Goal: Communication & Community: Participate in discussion

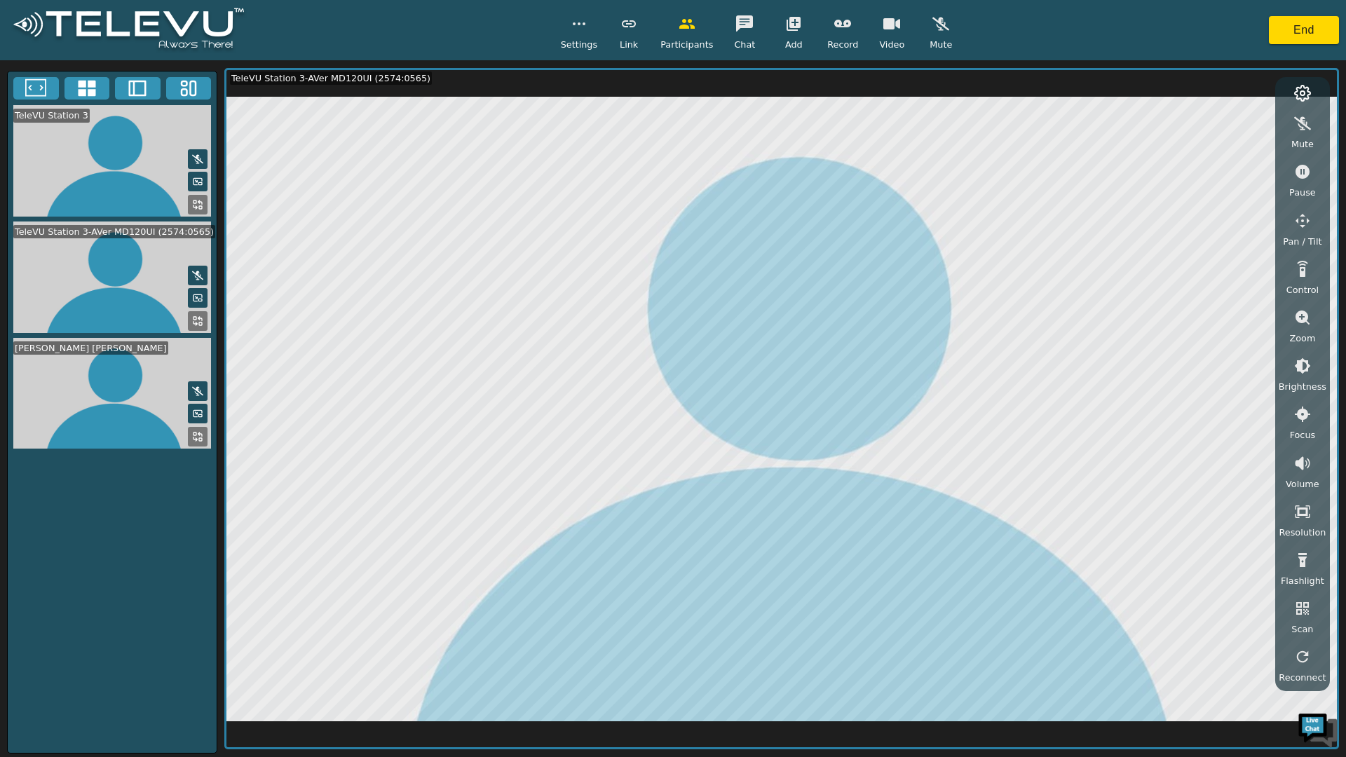
click at [736, 30] on icon "button" at bounding box center [744, 23] width 17 height 17
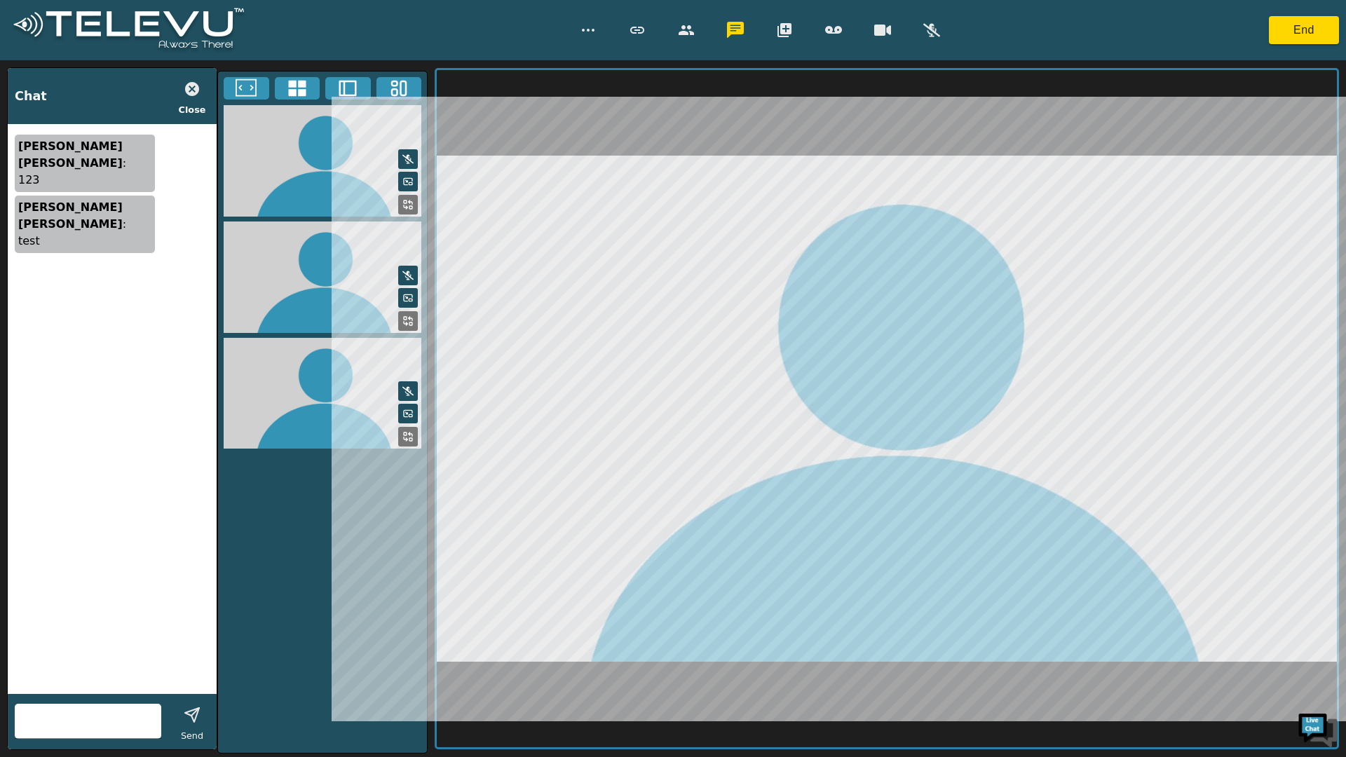
click at [191, 87] on icon "button" at bounding box center [192, 89] width 14 height 14
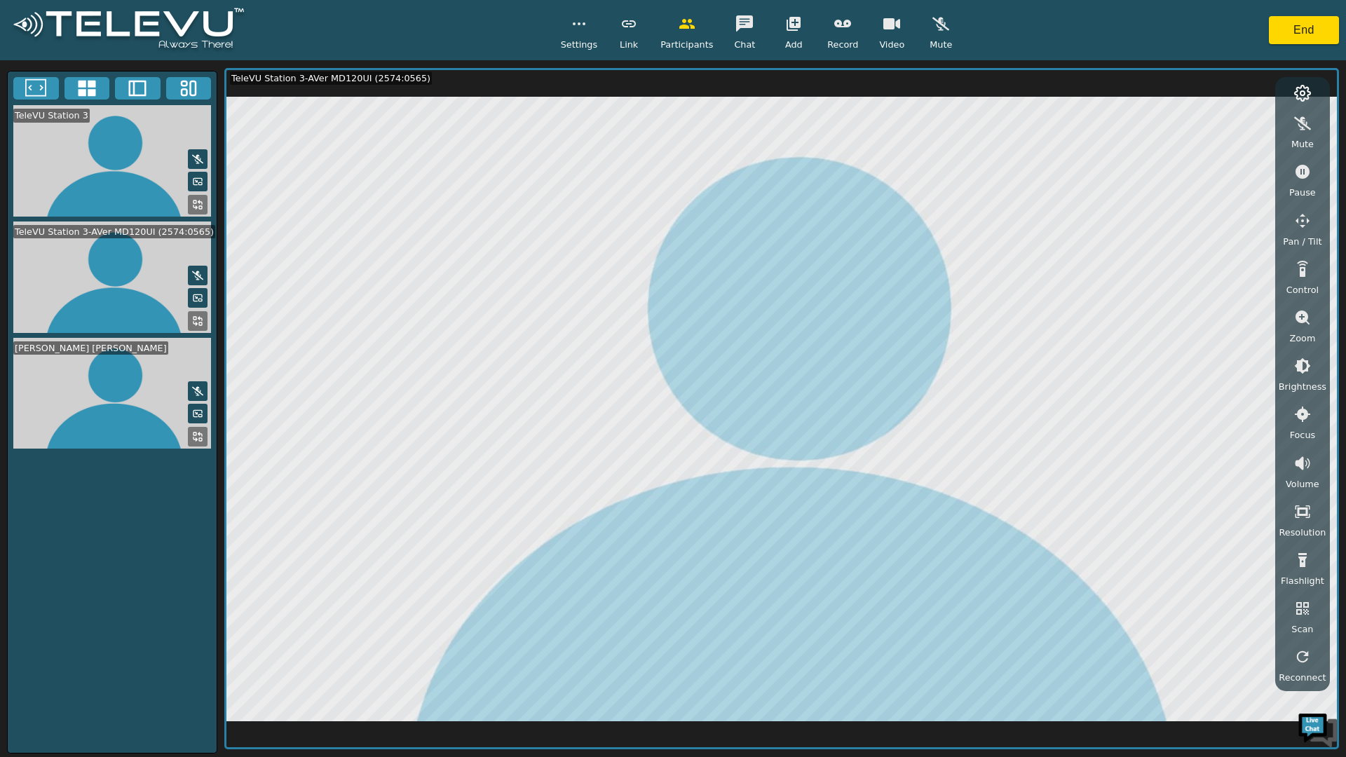
click at [195, 431] on icon at bounding box center [197, 436] width 11 height 11
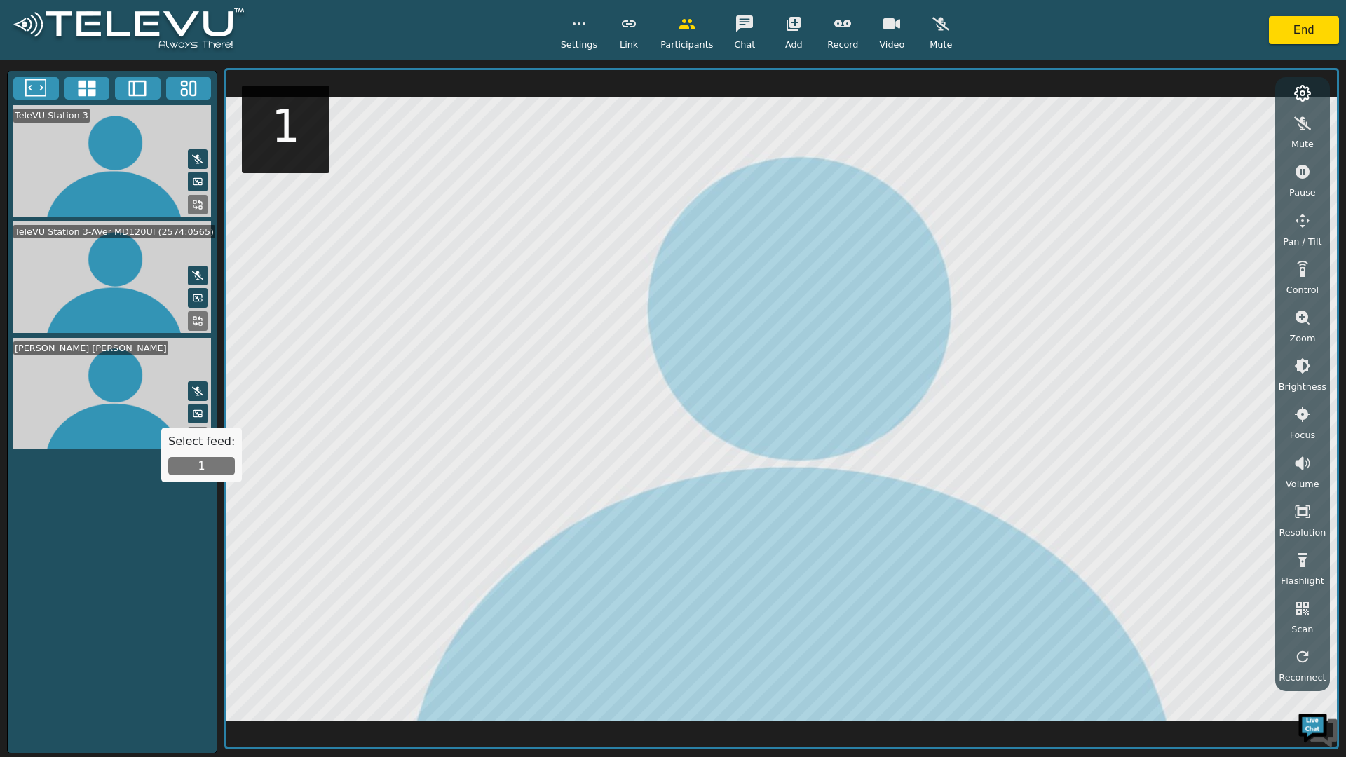
click at [217, 471] on button "1" at bounding box center [201, 466] width 67 height 18
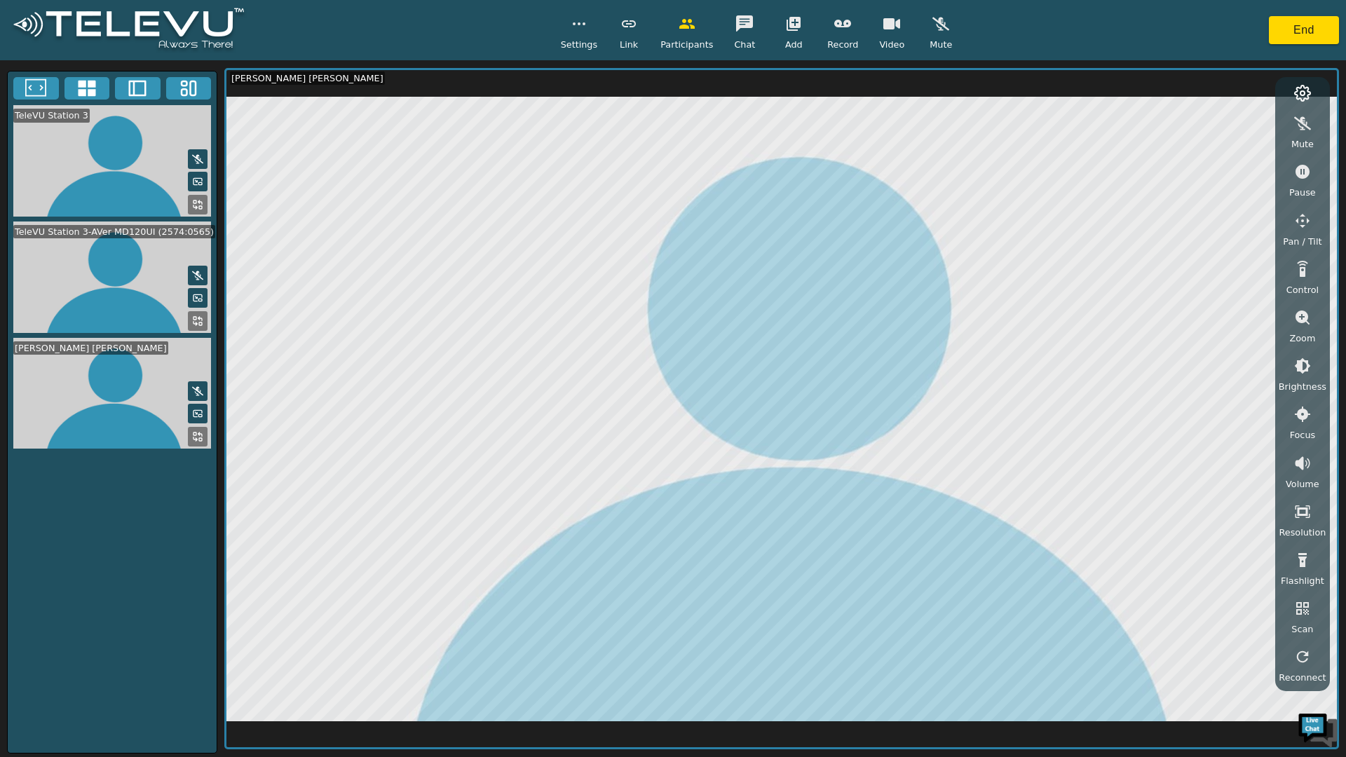
click at [198, 431] on icon at bounding box center [197, 436] width 11 height 11
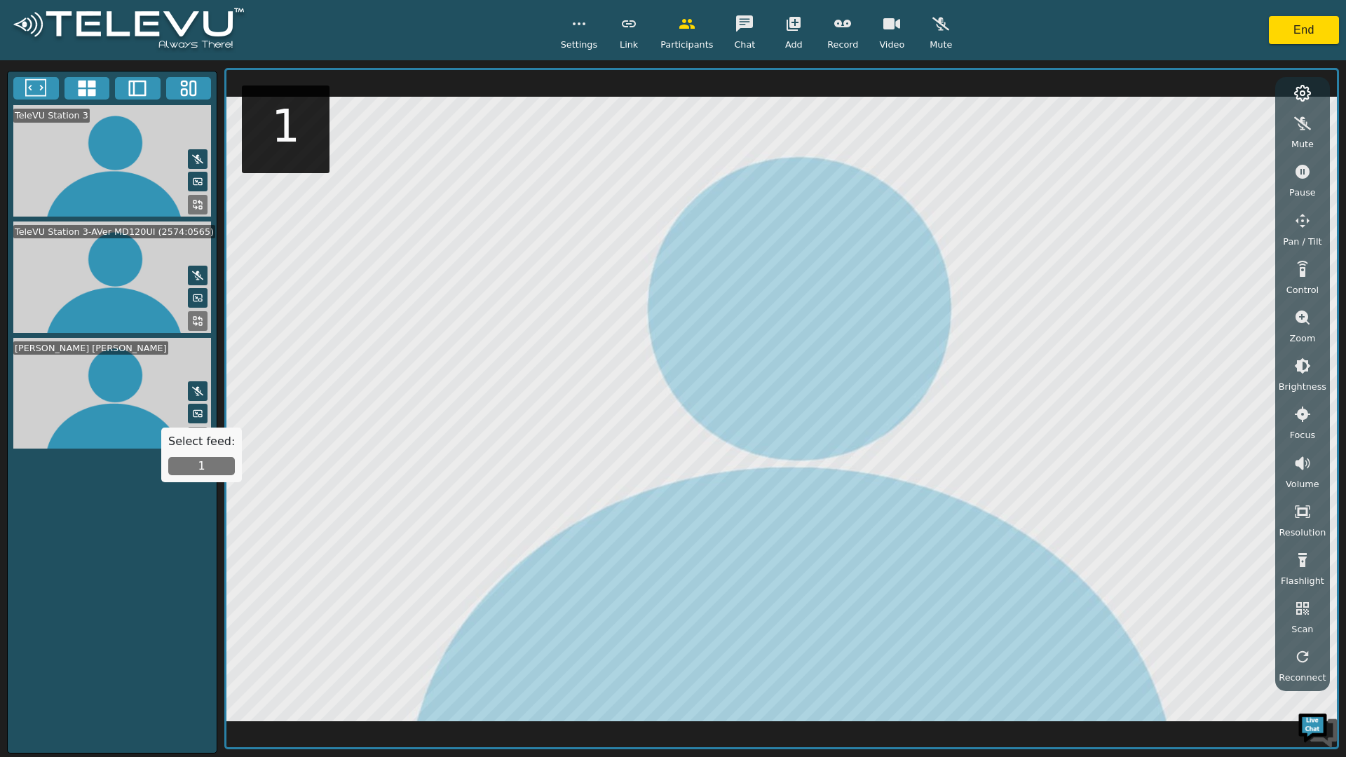
click at [188, 468] on button "1" at bounding box center [201, 466] width 67 height 18
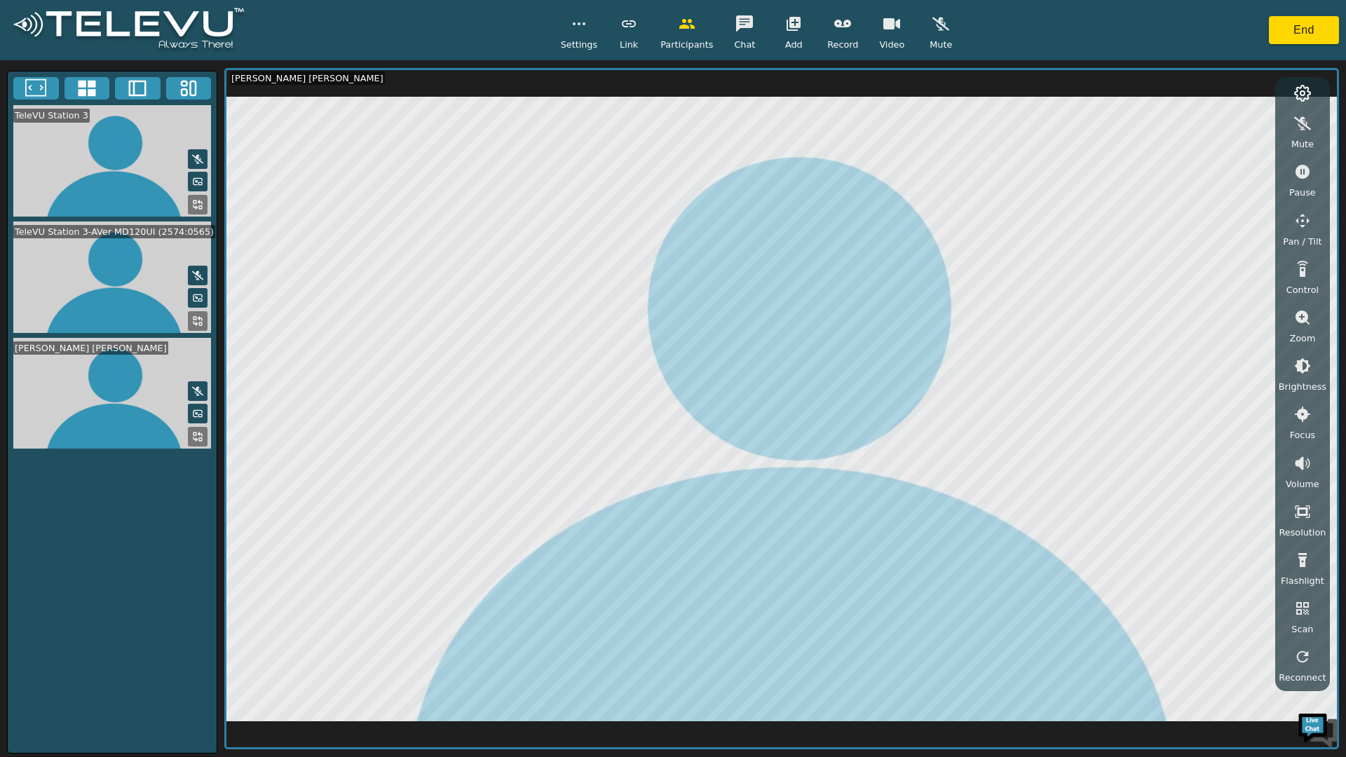
click at [181, 421] on video at bounding box center [112, 394] width 209 height 112
click at [199, 438] on rect at bounding box center [200, 439] width 3 height 3
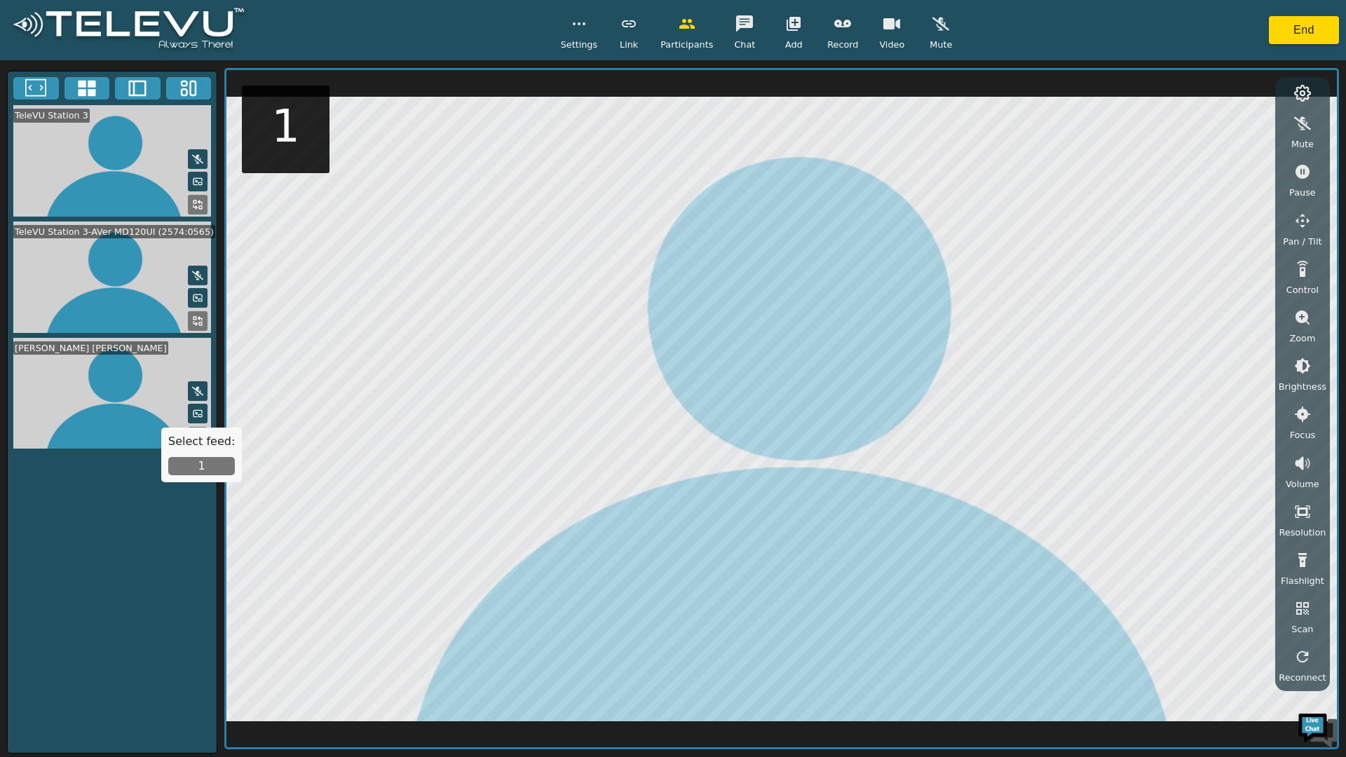
click at [205, 467] on button "1" at bounding box center [201, 466] width 67 height 18
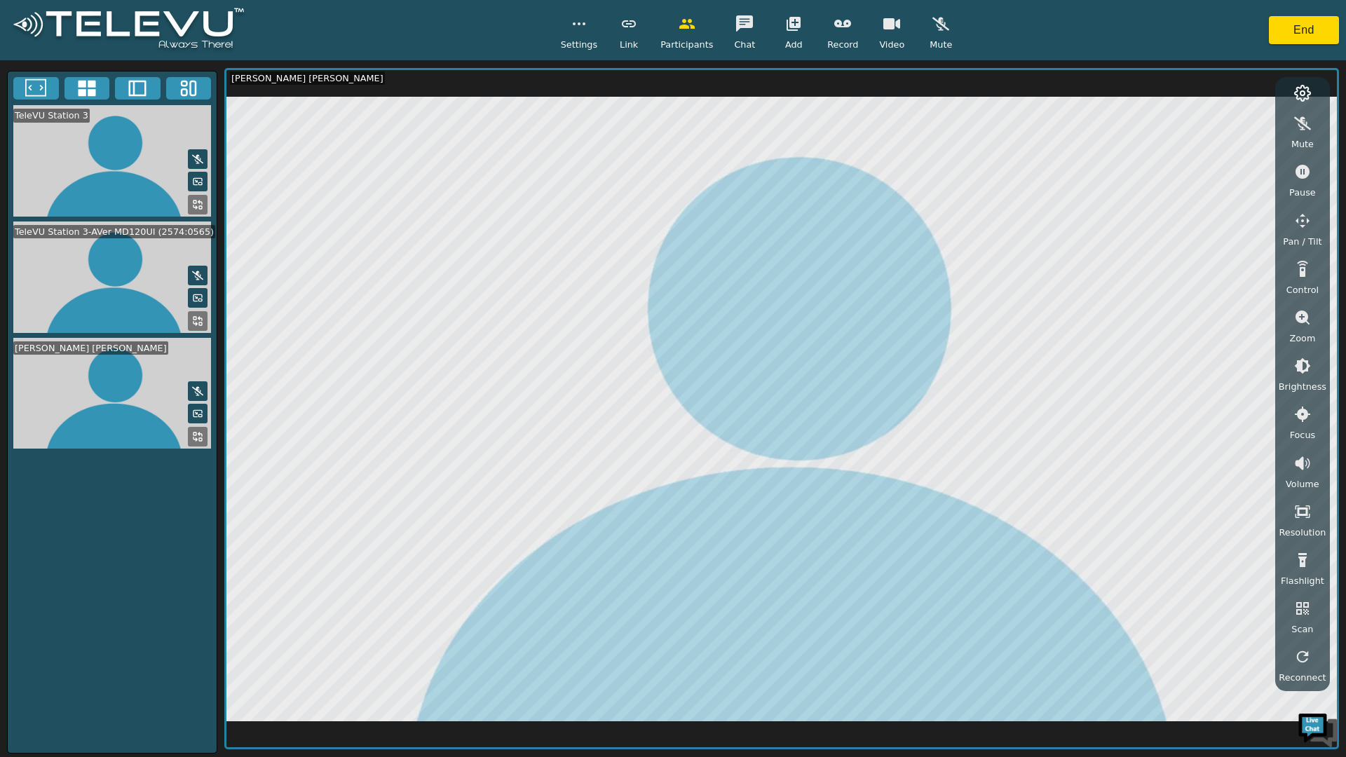
click at [188, 320] on button at bounding box center [198, 321] width 20 height 20
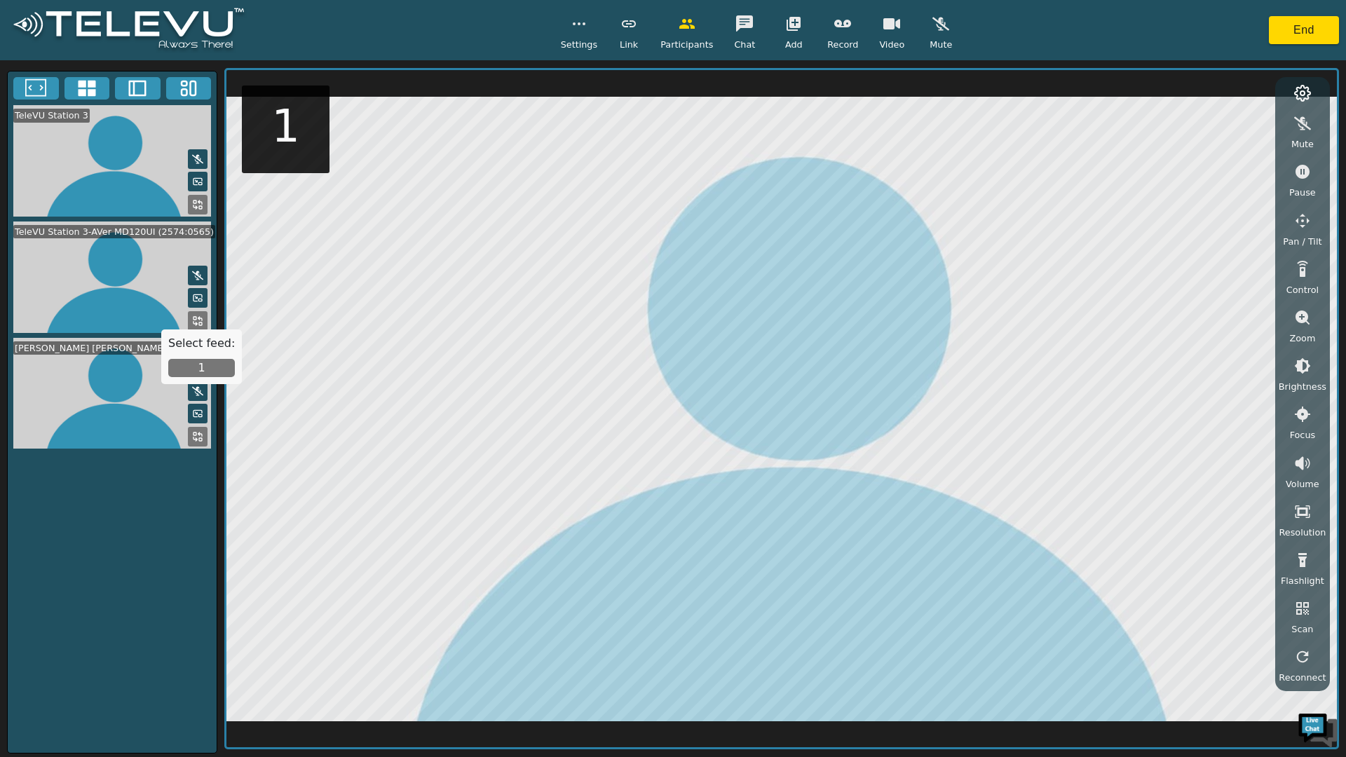
click at [217, 367] on button "1" at bounding box center [201, 368] width 67 height 18
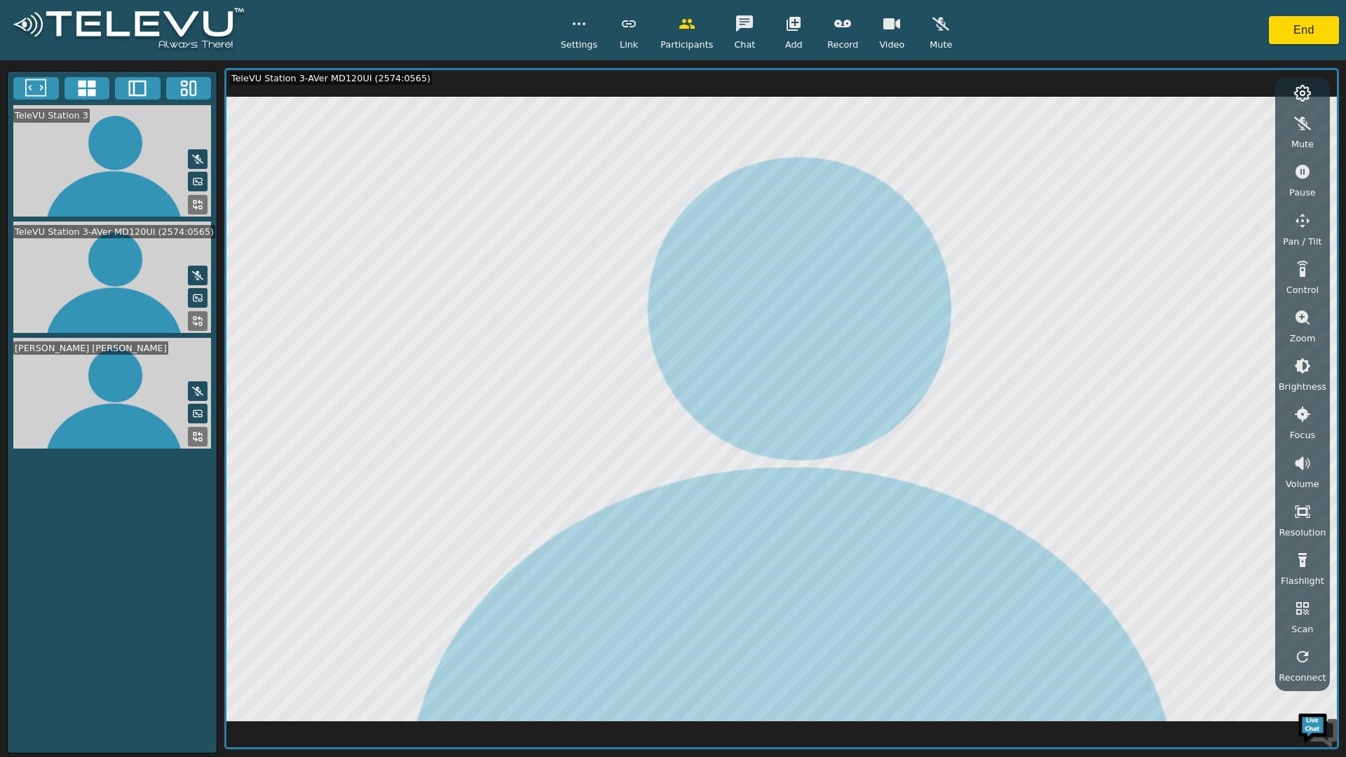
click at [736, 23] on icon "button" at bounding box center [744, 23] width 17 height 17
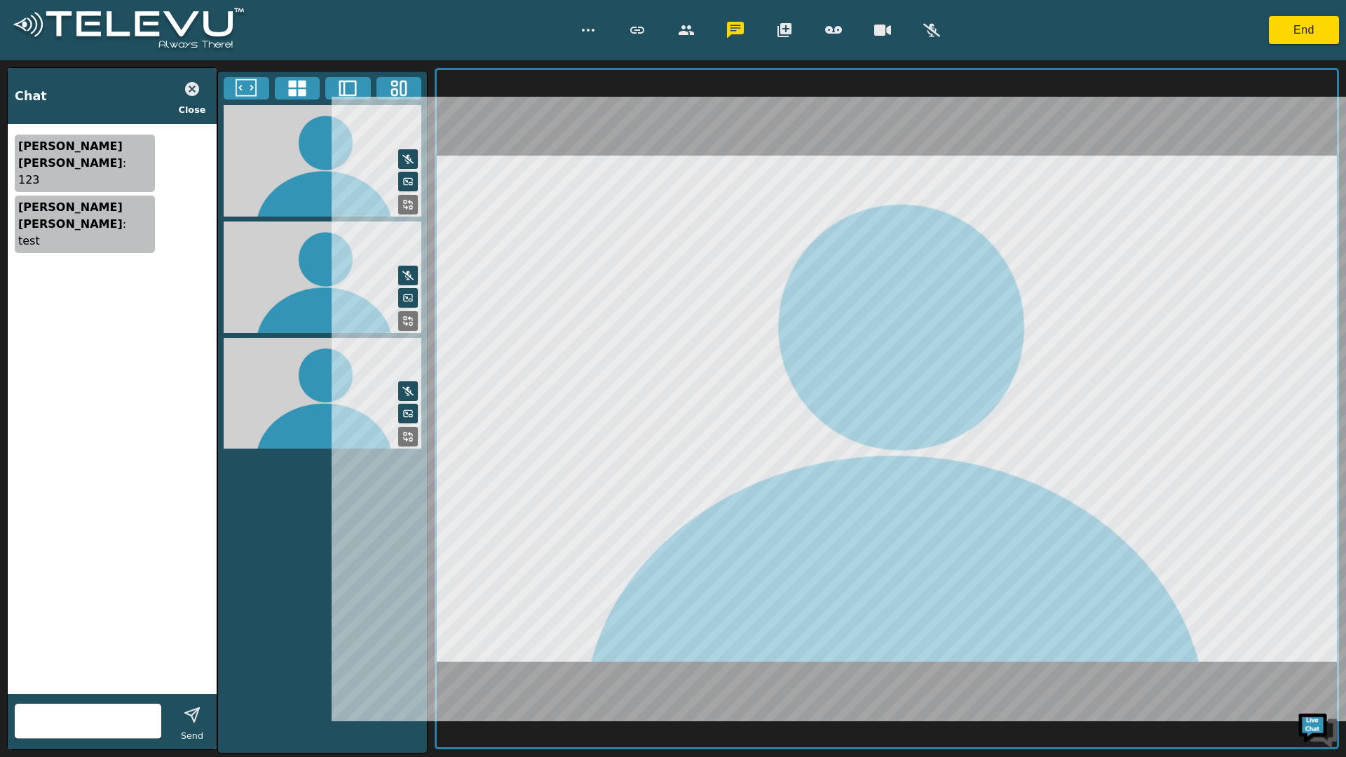
click at [109, 722] on input "text" at bounding box center [88, 721] width 147 height 22
click at [117, 726] on input "text" at bounding box center [88, 721] width 147 height 22
click at [120, 718] on input "text" at bounding box center [88, 721] width 147 height 22
click at [121, 726] on input "text" at bounding box center [88, 721] width 147 height 22
click at [116, 728] on input "text" at bounding box center [88, 721] width 147 height 22
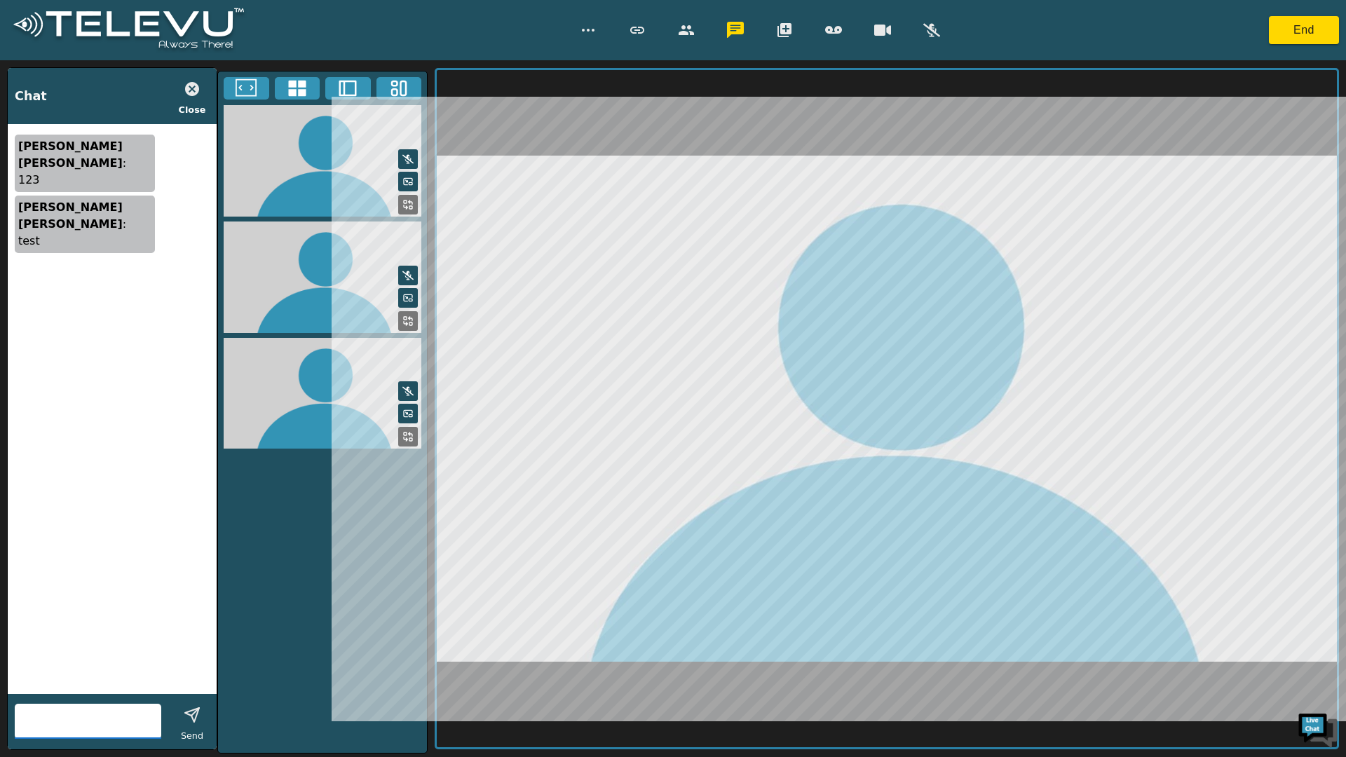
click at [123, 728] on input "text" at bounding box center [88, 721] width 147 height 22
click at [134, 727] on input "text" at bounding box center [88, 721] width 147 height 22
click at [194, 720] on icon "button" at bounding box center [192, 715] width 17 height 17
click at [202, 724] on button "button" at bounding box center [192, 715] width 35 height 28
click at [130, 719] on input "text" at bounding box center [88, 721] width 147 height 22
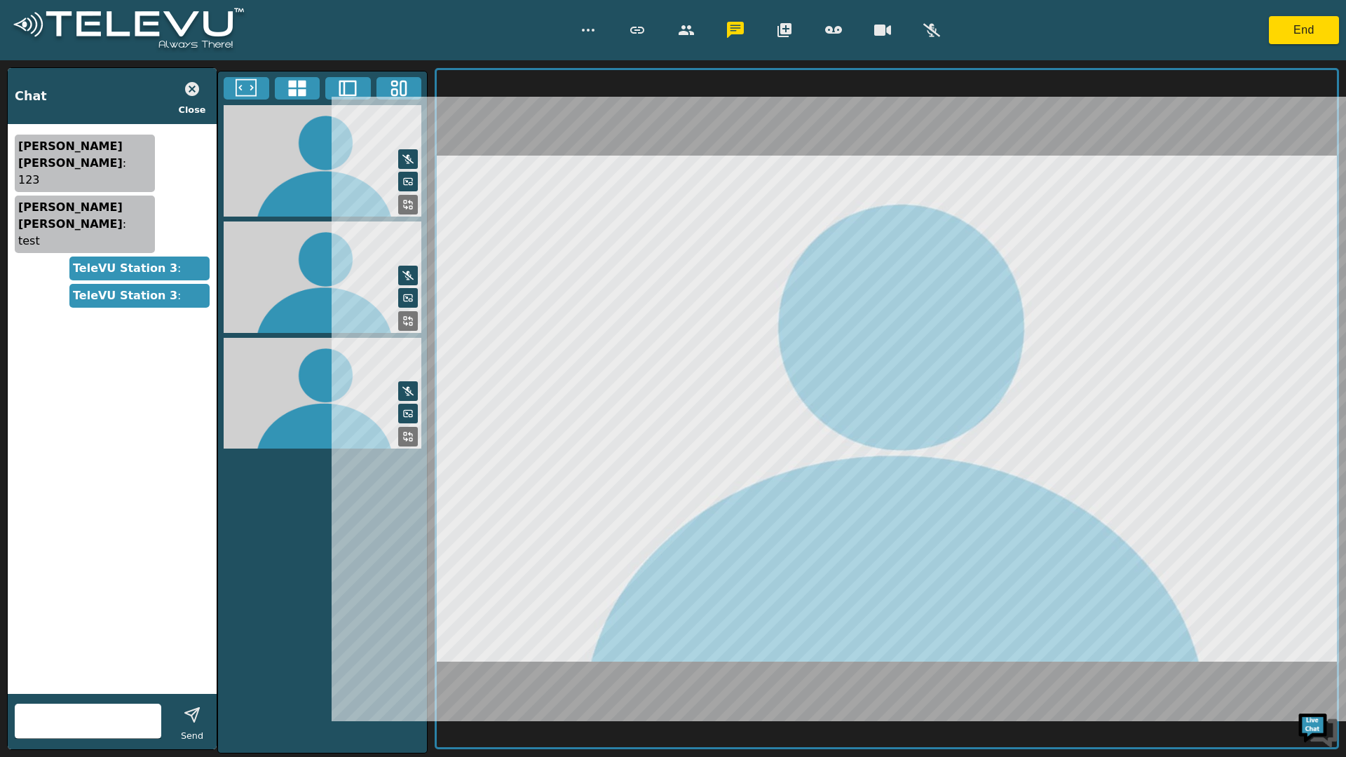
click at [119, 729] on input "text" at bounding box center [88, 721] width 147 height 22
click at [117, 728] on input "text" at bounding box center [88, 721] width 147 height 22
click at [737, 27] on icon "button" at bounding box center [735, 30] width 17 height 16
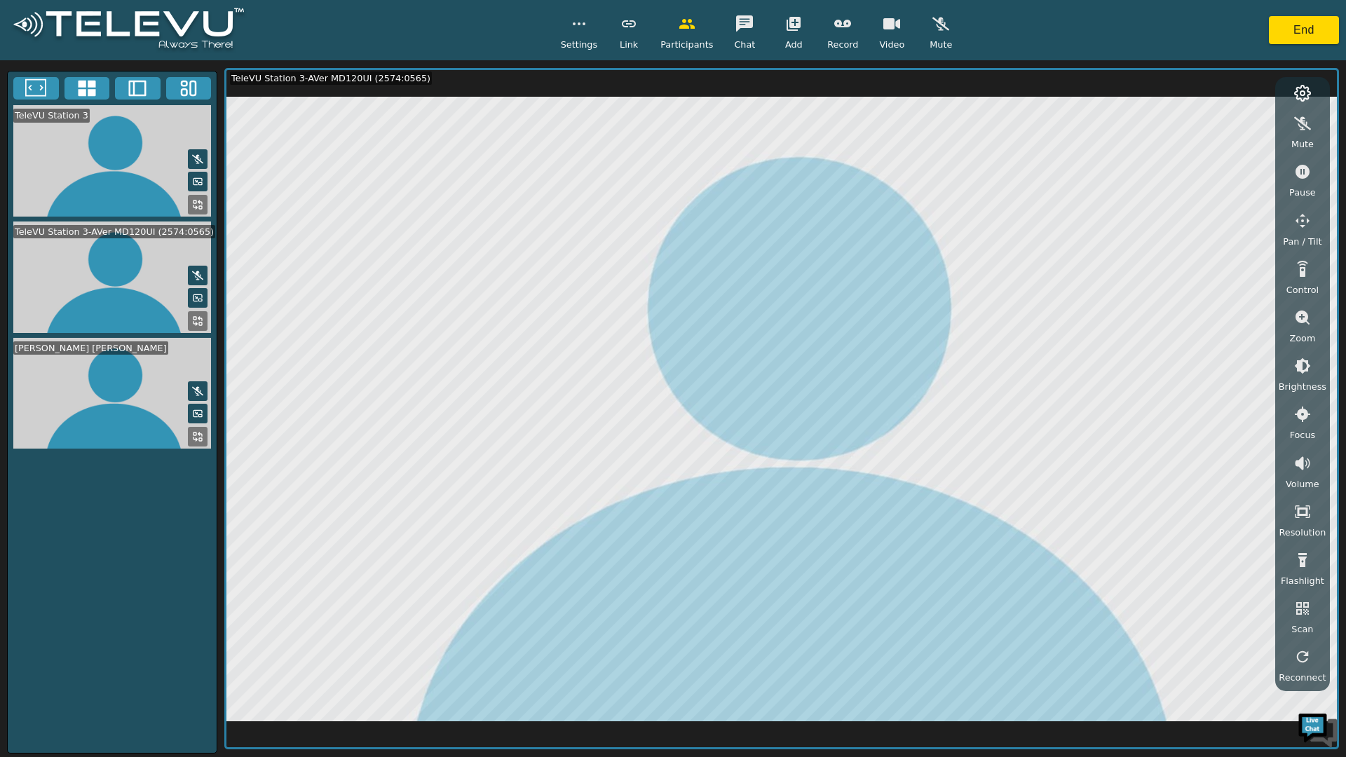
click at [742, 20] on icon "button" at bounding box center [744, 23] width 17 height 16
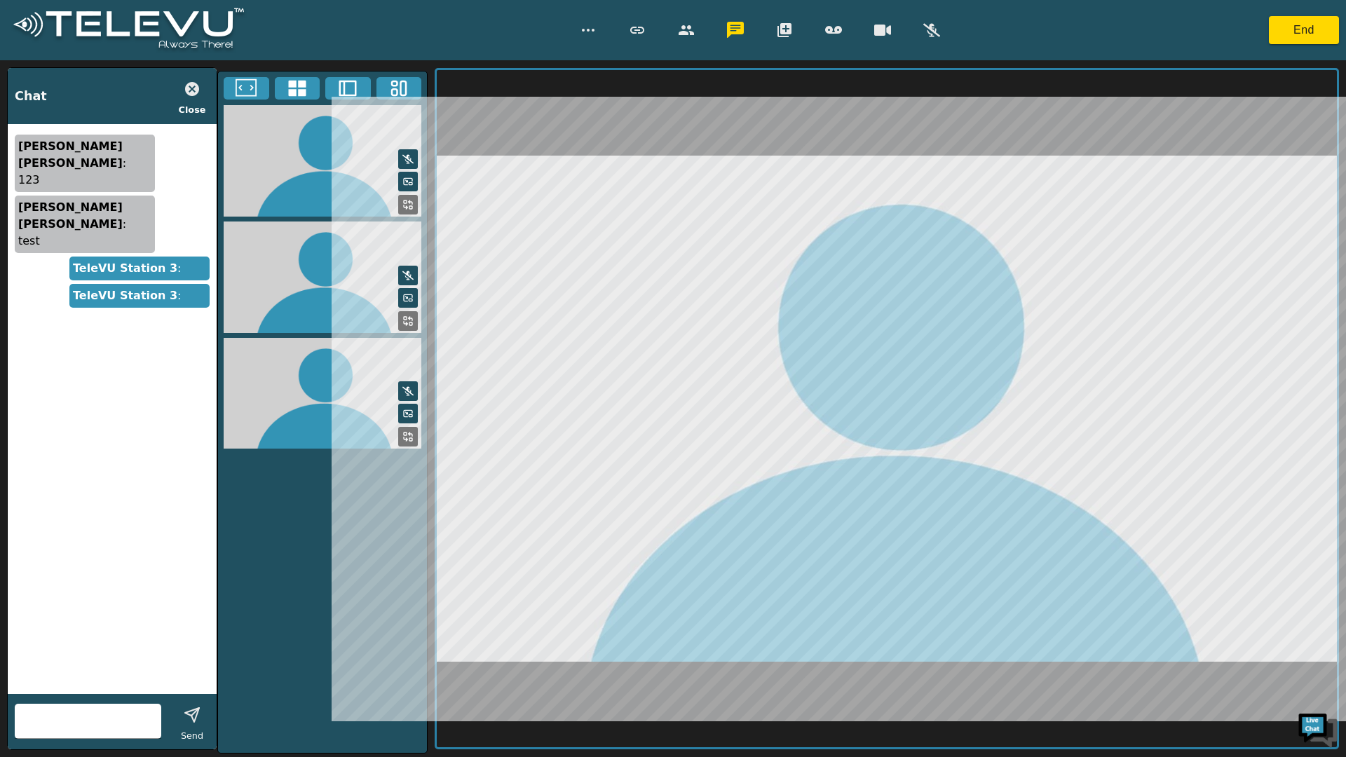
click at [116, 725] on input "text" at bounding box center [88, 721] width 147 height 22
click at [138, 713] on input "text" at bounding box center [88, 721] width 147 height 22
click at [193, 99] on button "button" at bounding box center [192, 89] width 35 height 28
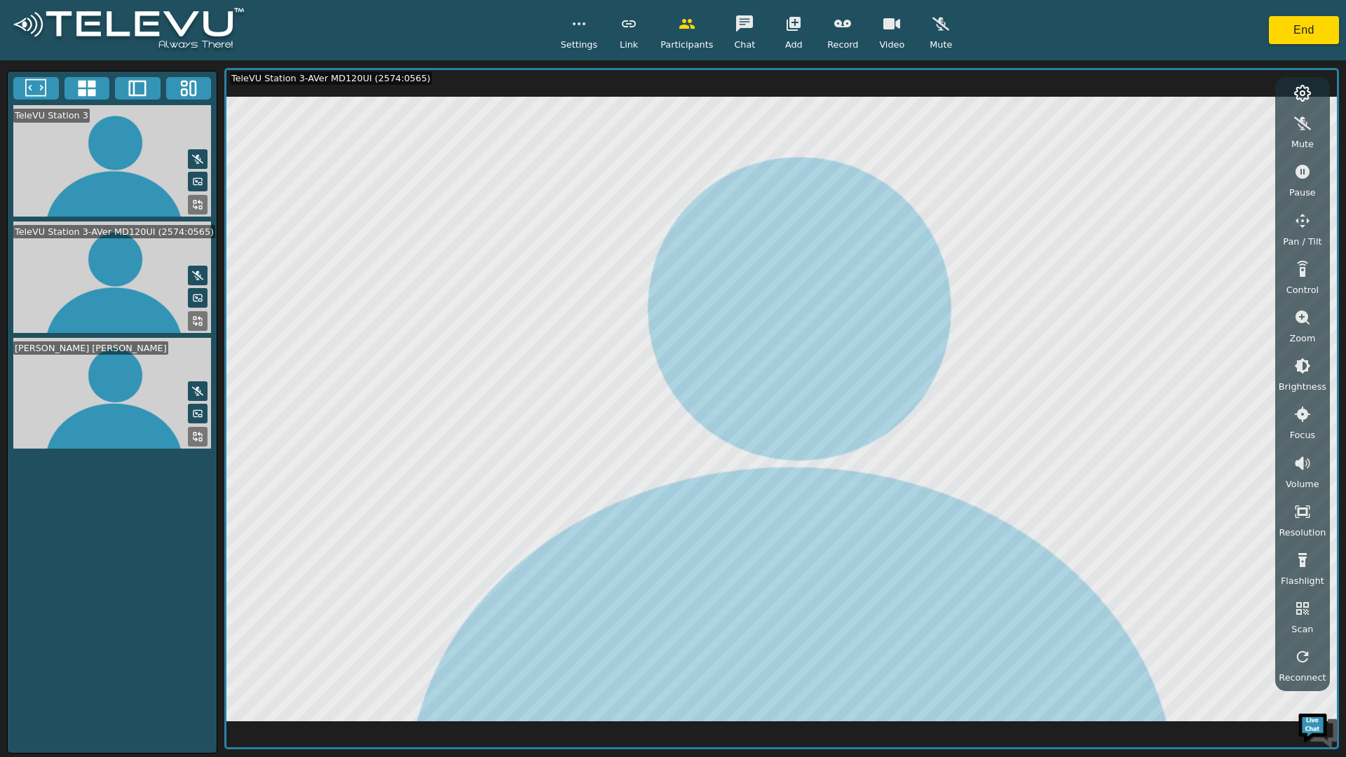
click at [789, 26] on icon "button" at bounding box center [794, 24] width 14 height 14
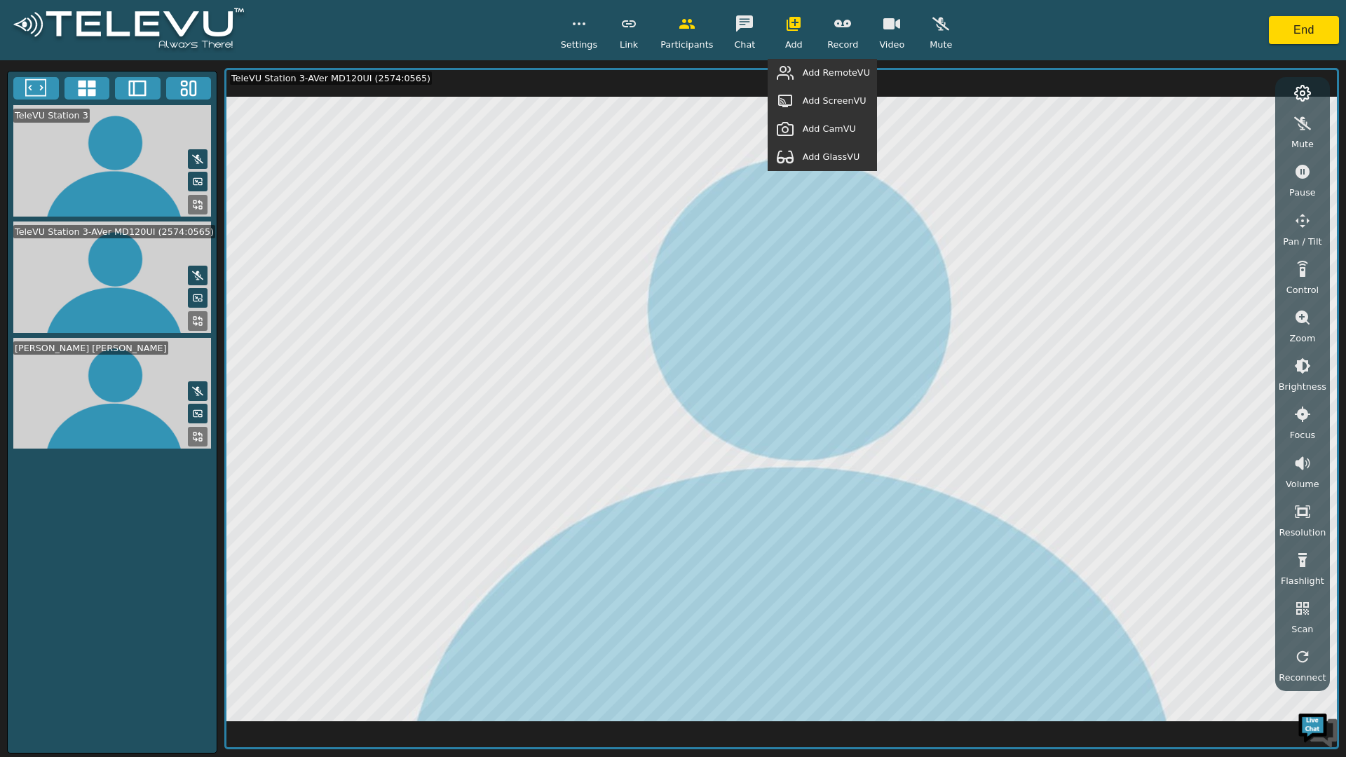
click at [789, 24] on icon "button" at bounding box center [794, 24] width 14 height 14
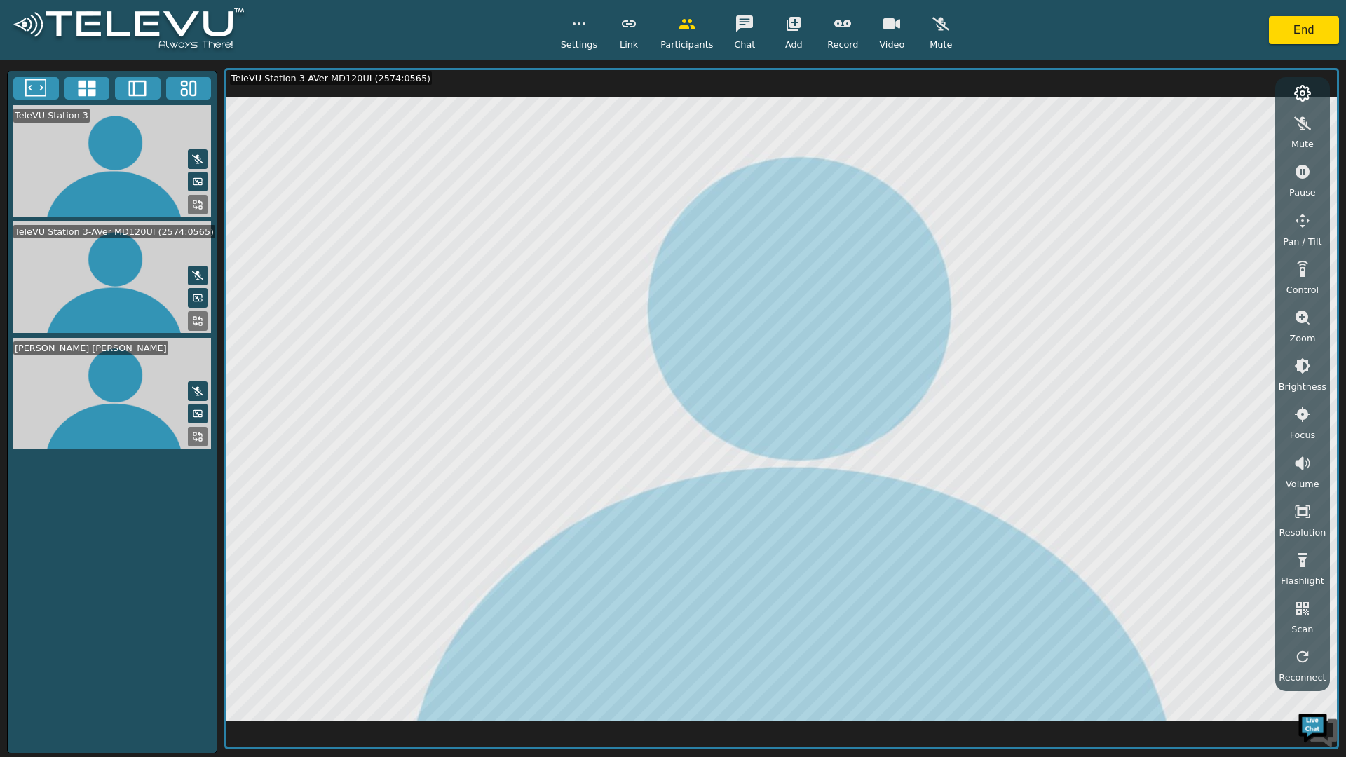
click at [1307, 325] on icon "button" at bounding box center [1303, 317] width 17 height 17
click at [1309, 370] on icon "button" at bounding box center [1303, 366] width 17 height 17
click at [1299, 369] on icon "button" at bounding box center [1303, 366] width 13 height 13
click at [1302, 370] on icon "button" at bounding box center [1303, 366] width 17 height 17
click at [1302, 371] on icon "button" at bounding box center [1303, 366] width 13 height 13
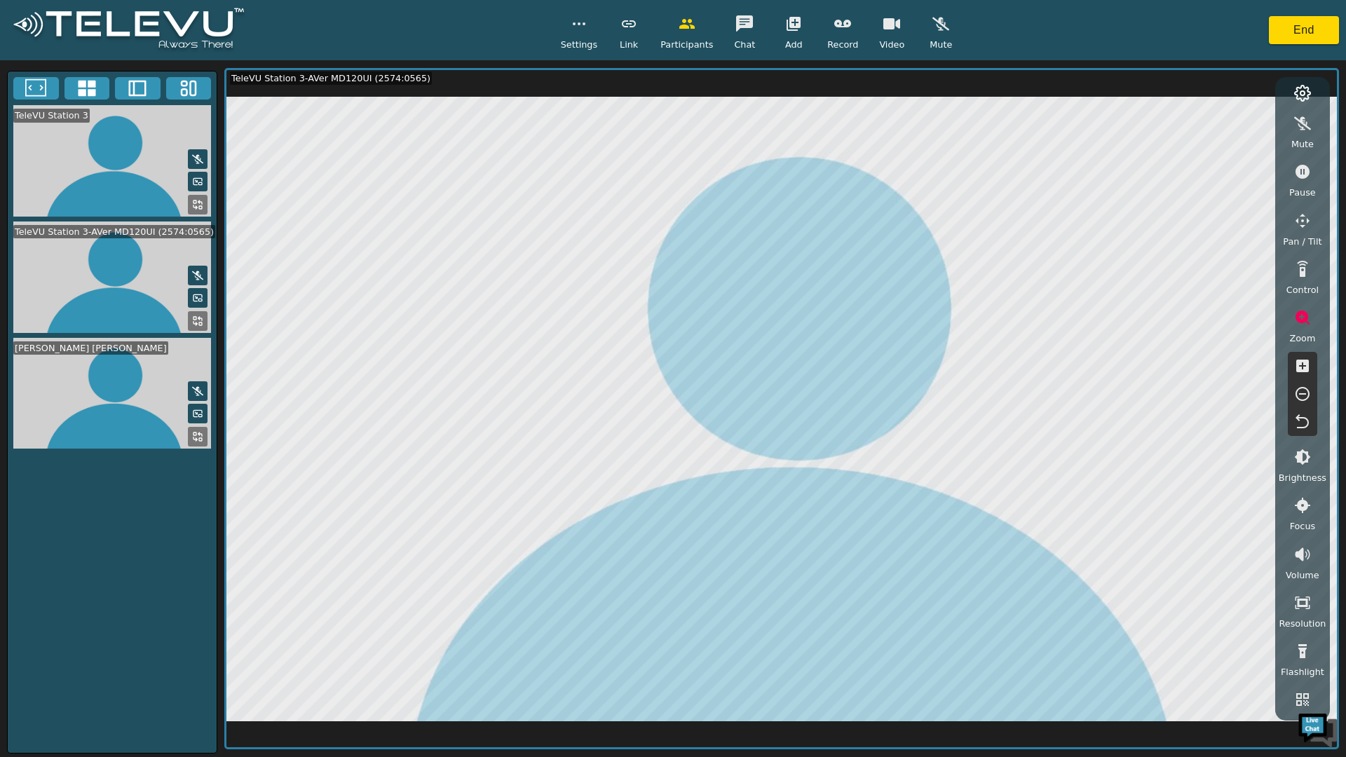
click at [1308, 371] on icon "button" at bounding box center [1303, 366] width 13 height 13
click at [1308, 370] on icon "button" at bounding box center [1303, 366] width 13 height 13
click at [1307, 370] on icon "button" at bounding box center [1303, 366] width 13 height 13
click at [1309, 370] on icon "button" at bounding box center [1303, 366] width 13 height 13
click at [1312, 367] on button "button" at bounding box center [1302, 366] width 35 height 28
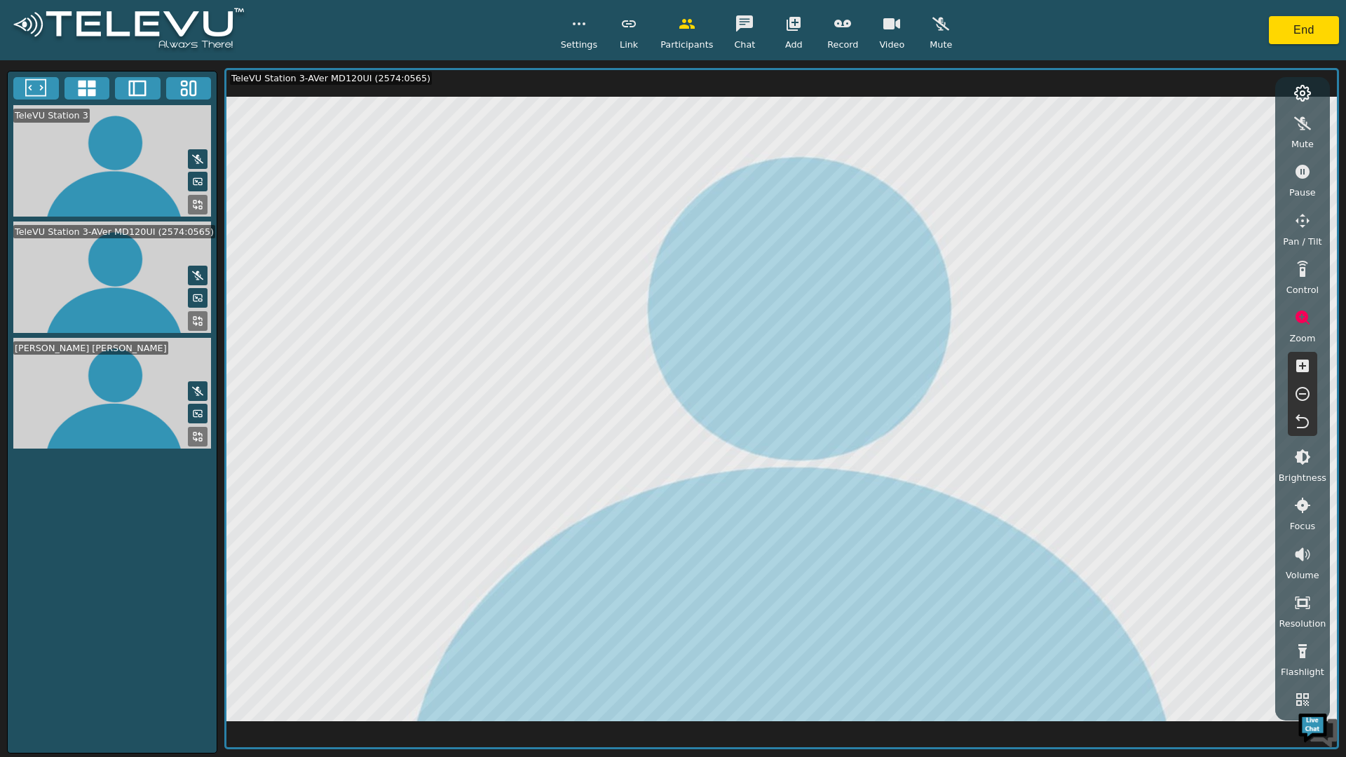
click at [1310, 365] on icon "button" at bounding box center [1303, 366] width 17 height 17
click at [1309, 366] on icon "button" at bounding box center [1303, 366] width 17 height 17
click at [1312, 367] on button "button" at bounding box center [1302, 366] width 35 height 28
click at [1310, 367] on icon "button" at bounding box center [1303, 366] width 17 height 17
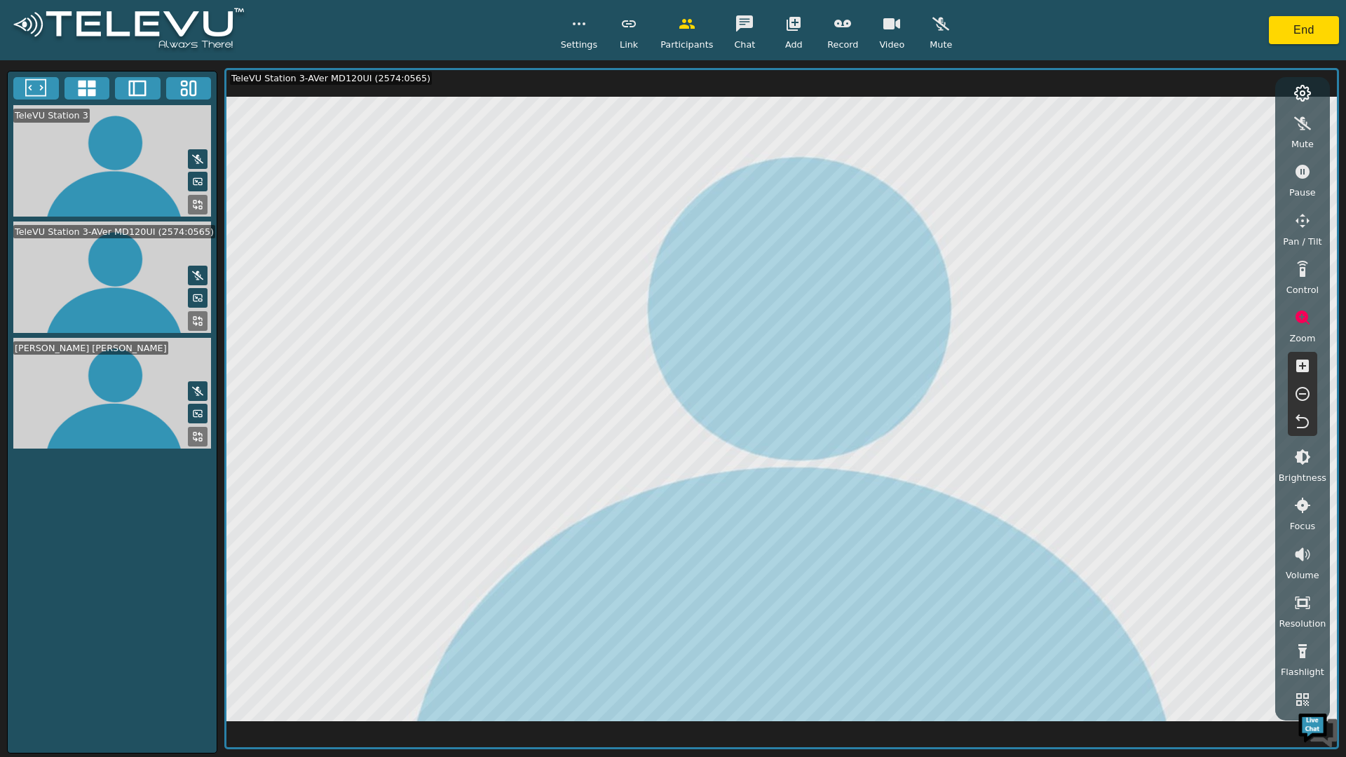
click at [1309, 367] on icon "button" at bounding box center [1303, 366] width 13 height 13
click at [1307, 367] on icon "button" at bounding box center [1303, 366] width 13 height 13
click at [1306, 366] on icon "button" at bounding box center [1303, 366] width 13 height 13
click at [1307, 364] on icon "button" at bounding box center [1303, 366] width 13 height 13
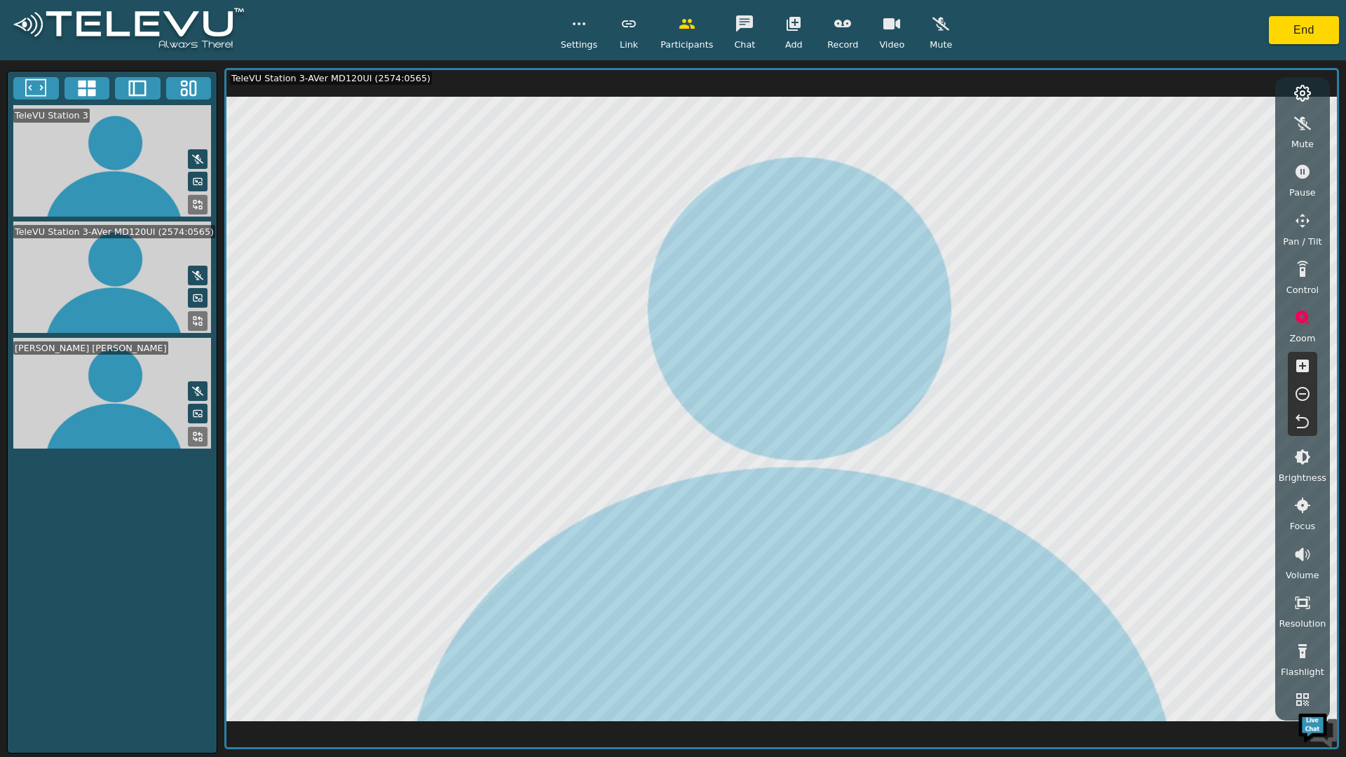
click at [1302, 365] on icon "button" at bounding box center [1303, 366] width 17 height 17
click at [1308, 365] on icon "button" at bounding box center [1303, 366] width 13 height 13
click at [1309, 365] on icon "button" at bounding box center [1303, 366] width 17 height 17
click at [1300, 426] on icon "button" at bounding box center [1303, 422] width 17 height 17
click at [1302, 330] on button "button" at bounding box center [1302, 318] width 35 height 28
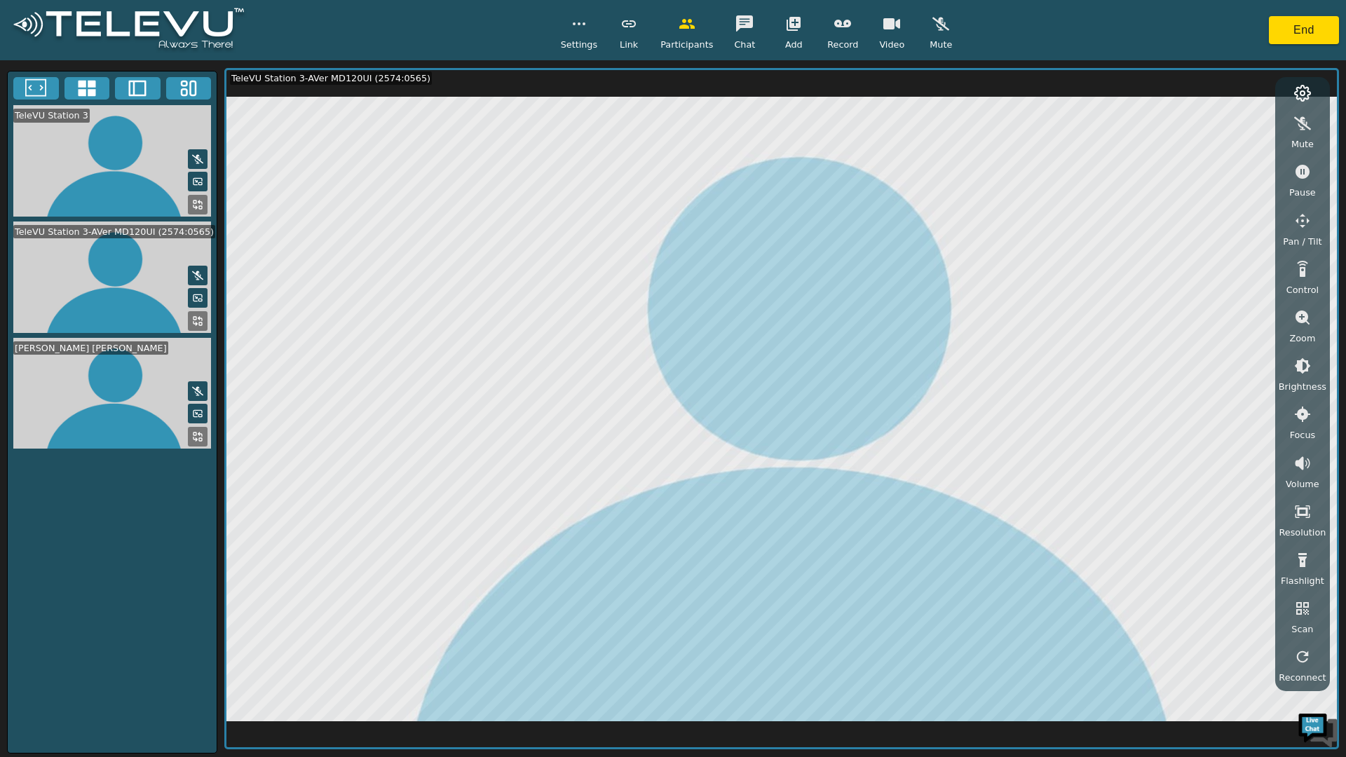
click at [1317, 215] on button "button" at bounding box center [1302, 221] width 35 height 28
click at [1230, 124] on icon "button" at bounding box center [1223, 126] width 17 height 13
click at [1303, 159] on button "button" at bounding box center [1302, 172] width 35 height 28
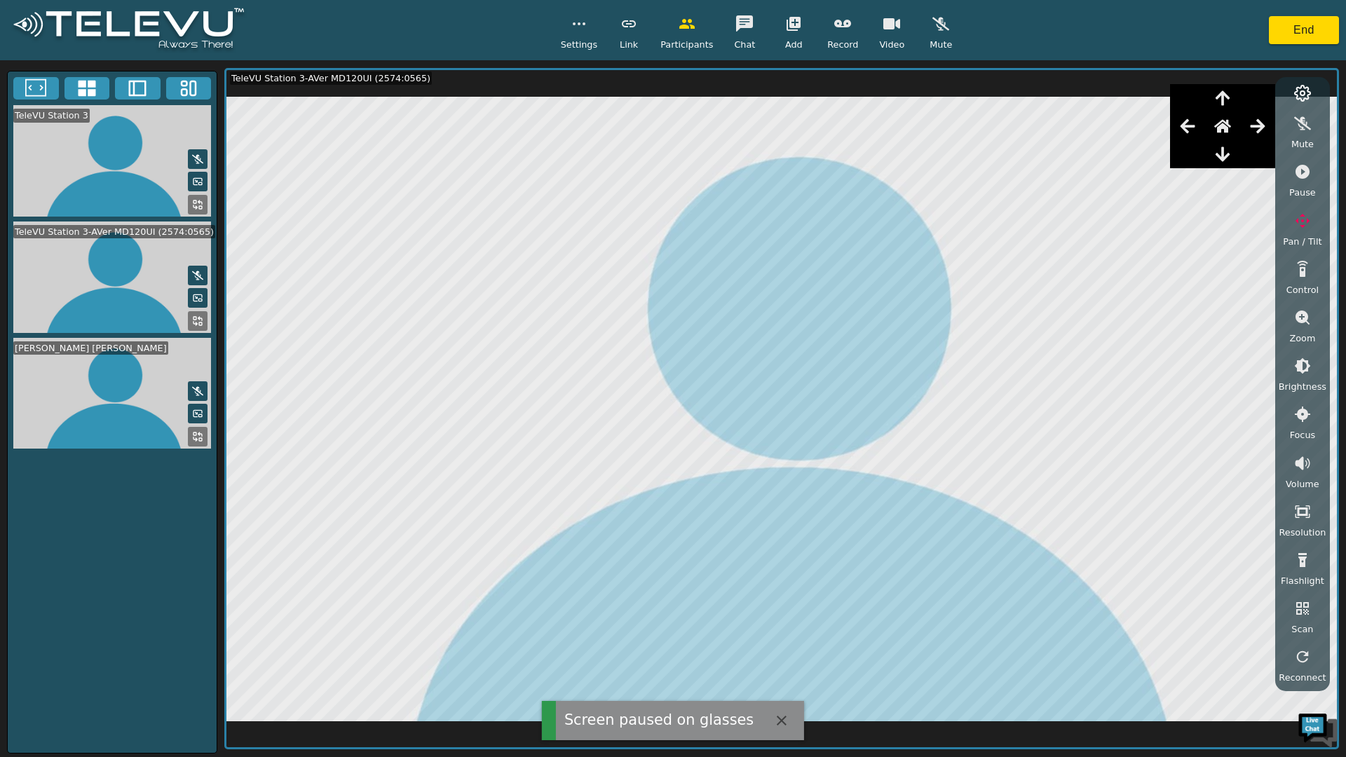
click at [1223, 153] on icon "button" at bounding box center [1223, 154] width 17 height 17
click at [1225, 153] on icon "button" at bounding box center [1223, 154] width 17 height 17
click at [1225, 156] on icon "button" at bounding box center [1223, 154] width 14 height 15
click at [1311, 186] on span "Pause" at bounding box center [1303, 192] width 27 height 13
click at [1230, 131] on icon "button" at bounding box center [1223, 126] width 17 height 17
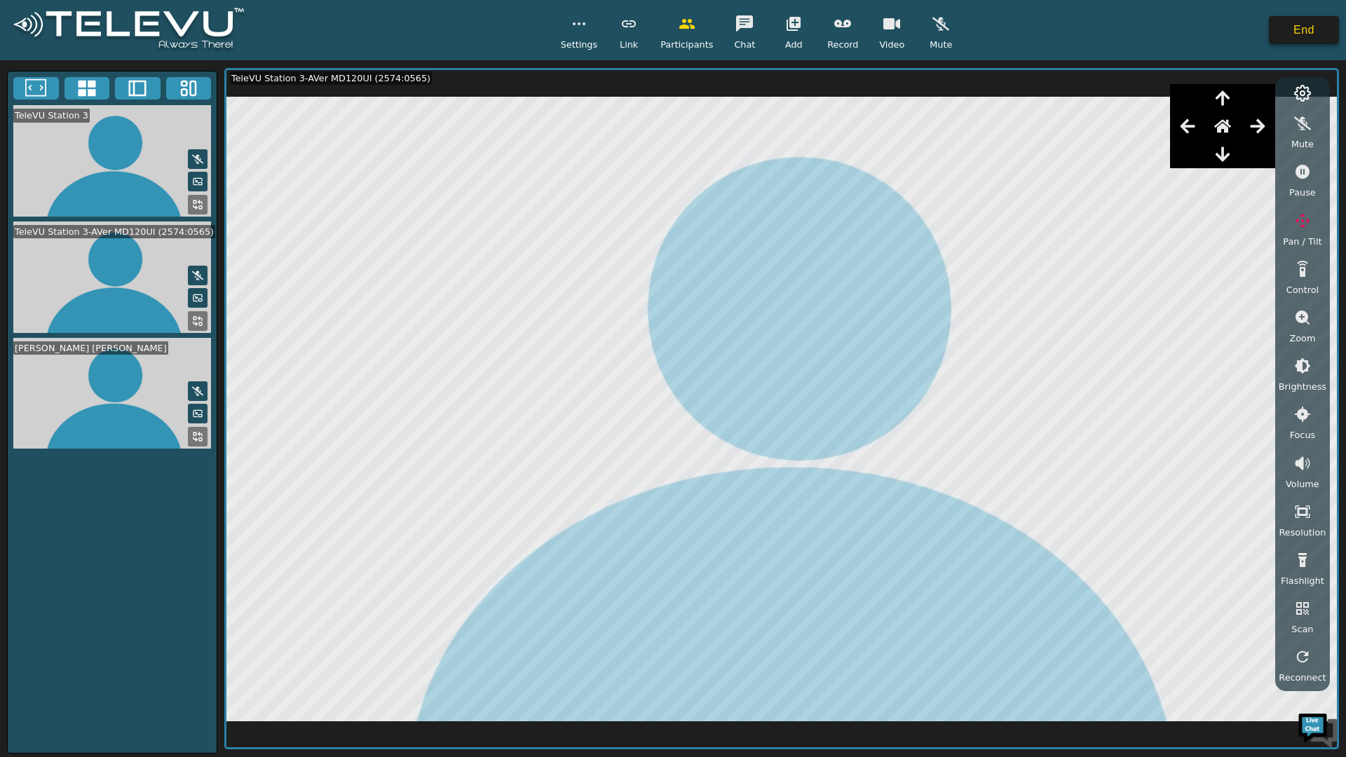
click at [1317, 22] on button "End" at bounding box center [1304, 30] width 70 height 28
click at [1318, 39] on button "End" at bounding box center [1304, 30] width 70 height 28
